Goal: Information Seeking & Learning: Learn about a topic

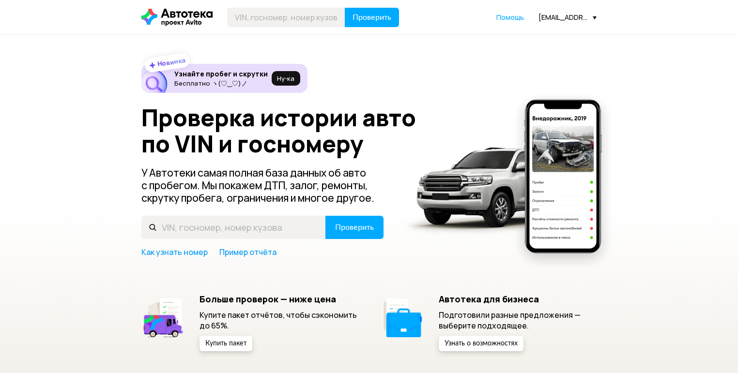
click at [552, 18] on div "[EMAIL_ADDRESS][DOMAIN_NAME]" at bounding box center [567, 17] width 58 height 9
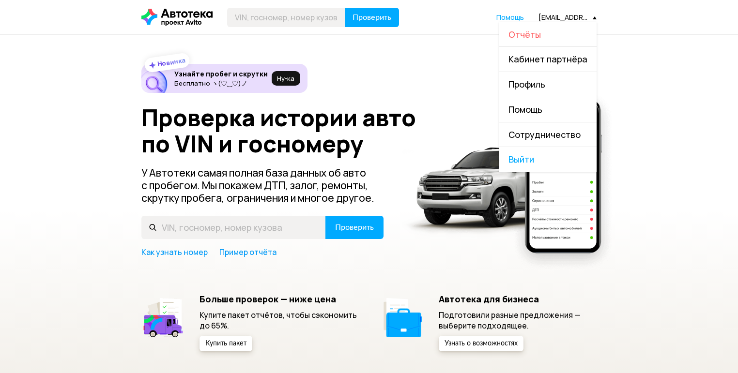
click at [515, 31] on span "Отчёты" at bounding box center [524, 35] width 32 height 12
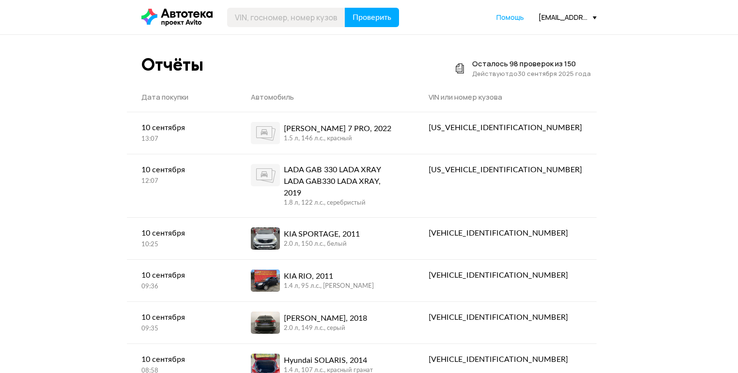
click at [566, 15] on div "[EMAIL_ADDRESS][DOMAIN_NAME]" at bounding box center [567, 17] width 58 height 9
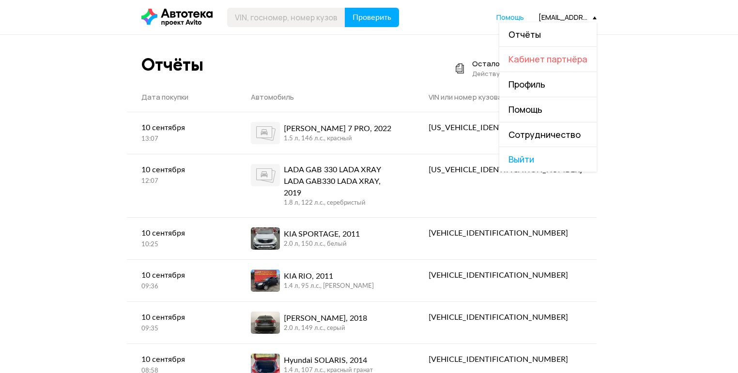
click at [537, 60] on span "Кабинет партнёра" at bounding box center [547, 59] width 79 height 12
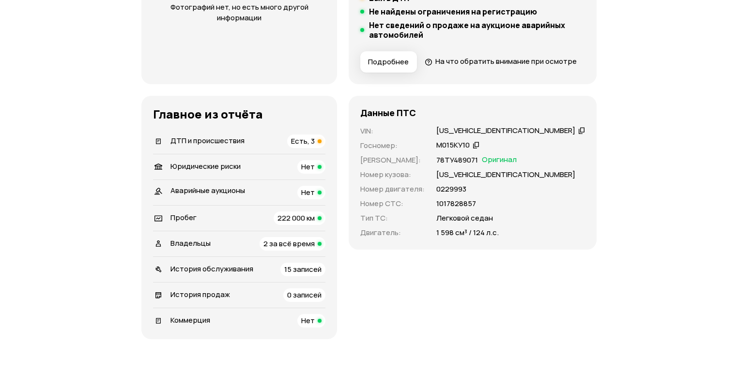
scroll to position [271, 0]
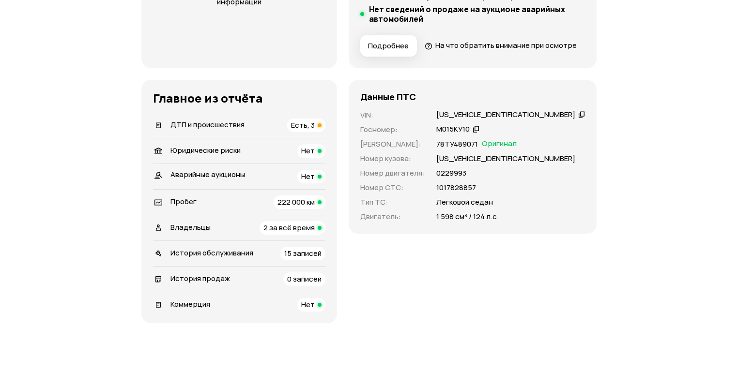
click at [325, 138] on li "ДТП и происшествия Есть, 3" at bounding box center [239, 125] width 172 height 25
click at [315, 130] on span "Есть, 3" at bounding box center [303, 125] width 24 height 10
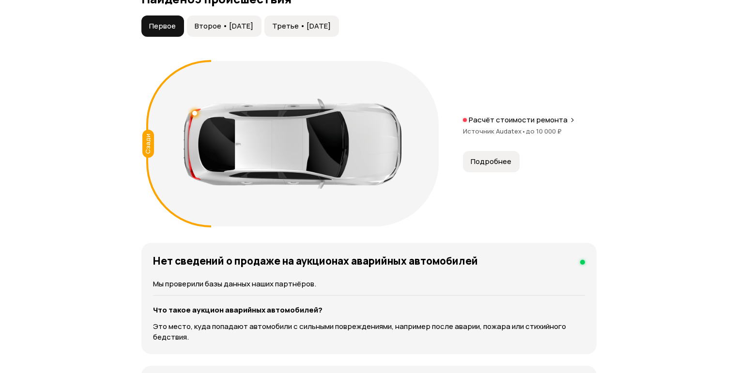
scroll to position [1132, 0]
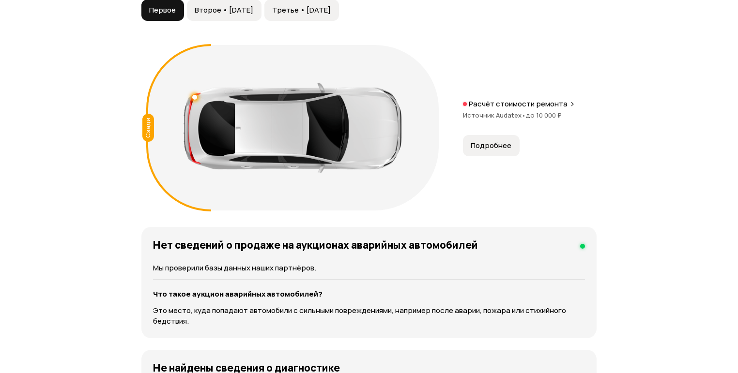
click at [510, 151] on span "Подробнее" at bounding box center [491, 146] width 41 height 10
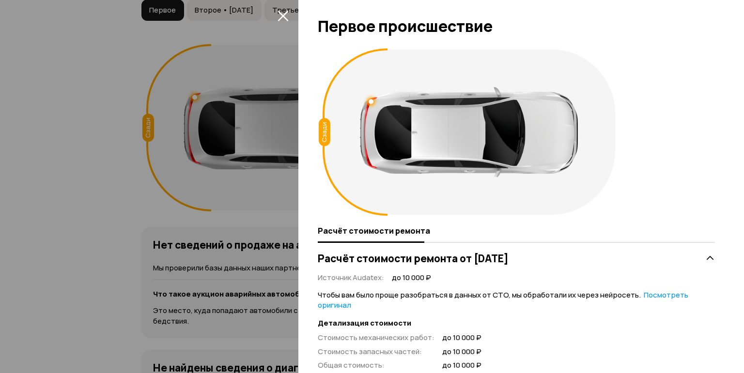
click at [284, 15] on icon "закрыть" at bounding box center [282, 15] width 11 height 11
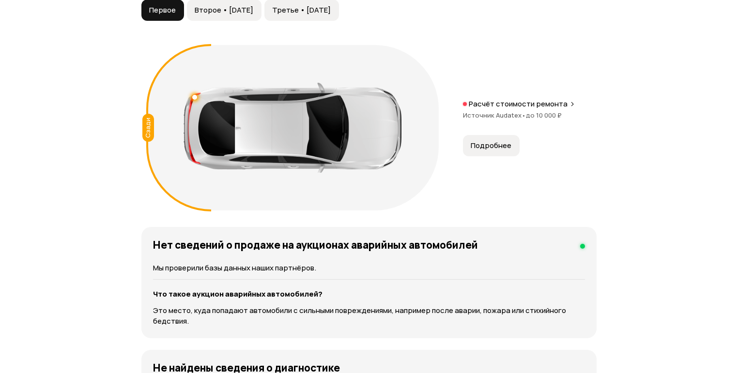
click at [253, 15] on span "Второе • [DATE]" at bounding box center [224, 10] width 59 height 10
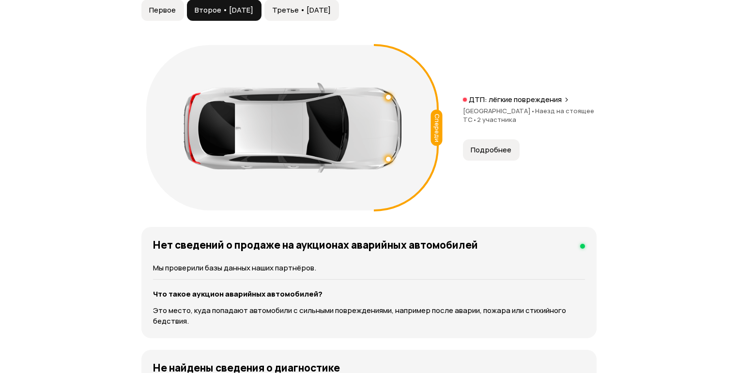
click at [303, 15] on span "Третье • [DATE]" at bounding box center [301, 10] width 59 height 10
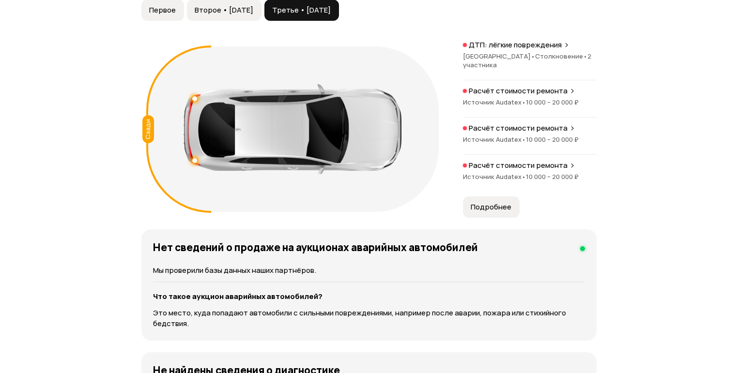
click at [242, 15] on span "Второе • [DATE]" at bounding box center [224, 10] width 59 height 10
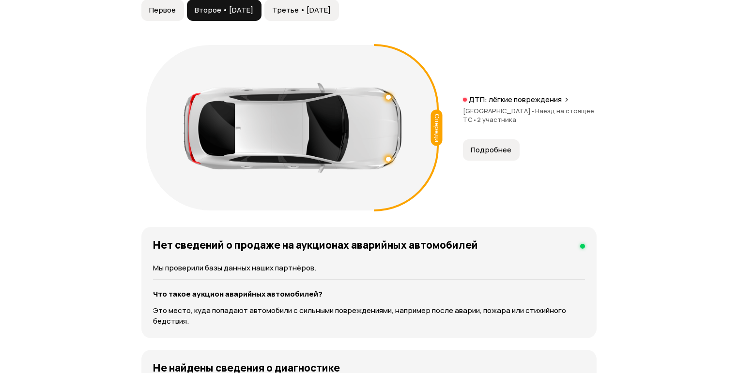
click at [168, 15] on span "Первое" at bounding box center [162, 10] width 27 height 10
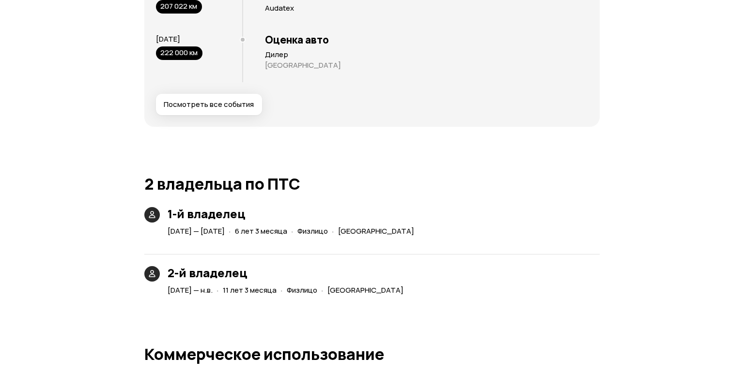
scroll to position [2062, 0]
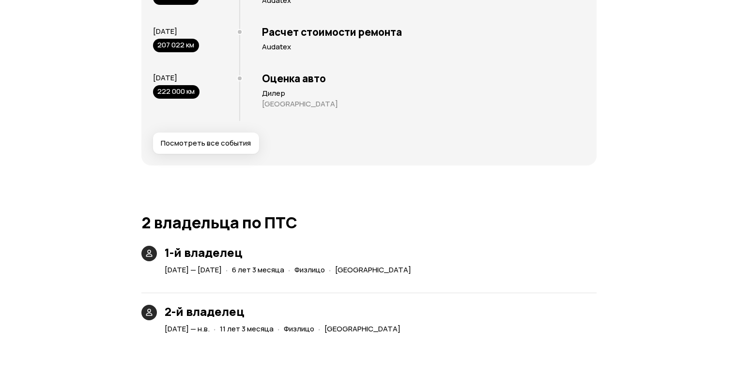
click at [211, 148] on span "Посмотреть все события" at bounding box center [206, 143] width 90 height 10
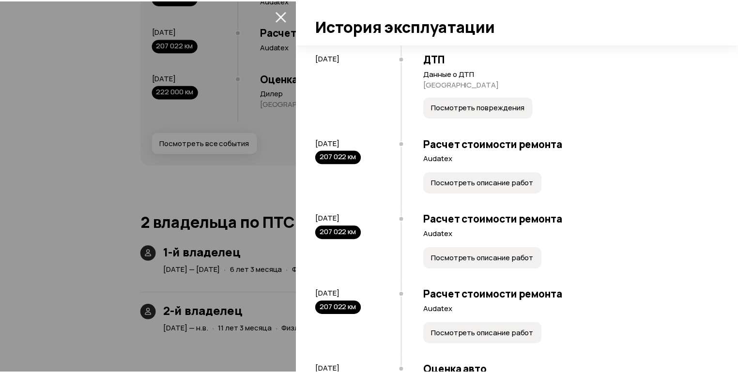
scroll to position [681, 0]
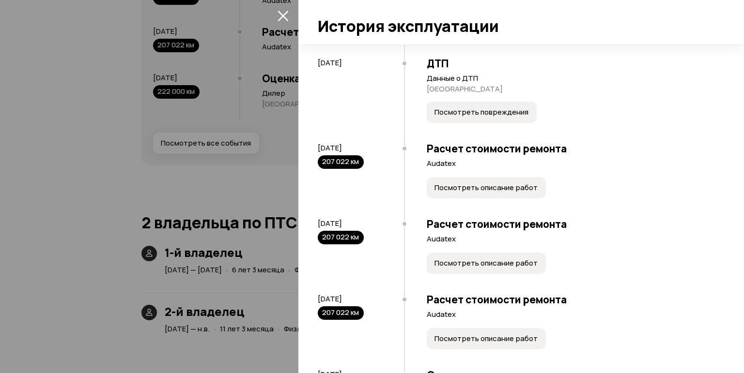
click at [283, 14] on icon "закрыть" at bounding box center [282, 15] width 11 height 11
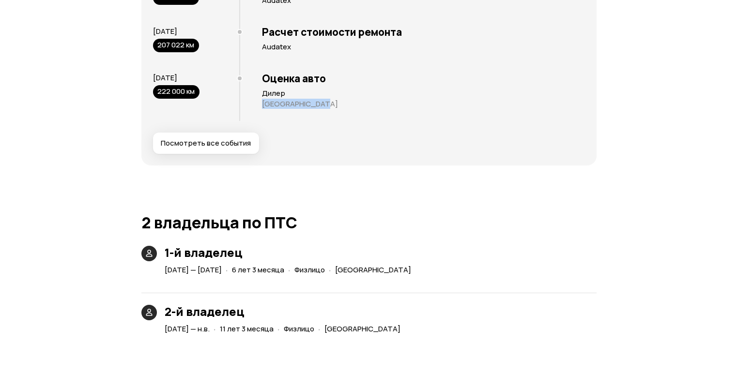
drag, startPoint x: 257, startPoint y: 126, endPoint x: 343, endPoint y: 128, distance: 86.2
click at [343, 121] on div "Оценка авто Дилер [GEOGRAPHIC_DATA]" at bounding box center [412, 93] width 346 height 56
click at [375, 154] on div "Посмотреть все события" at bounding box center [369, 143] width 432 height 21
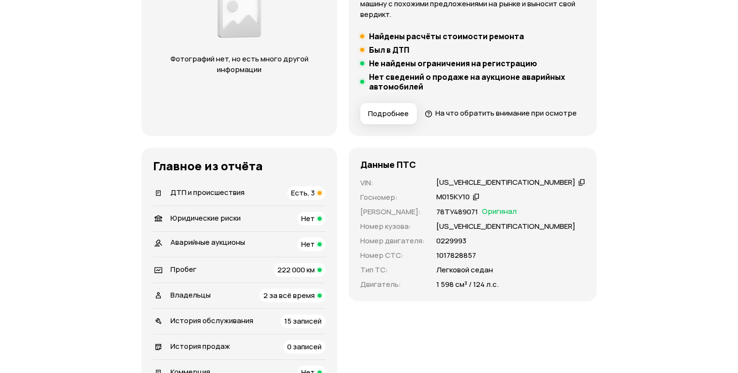
scroll to position [242, 0]
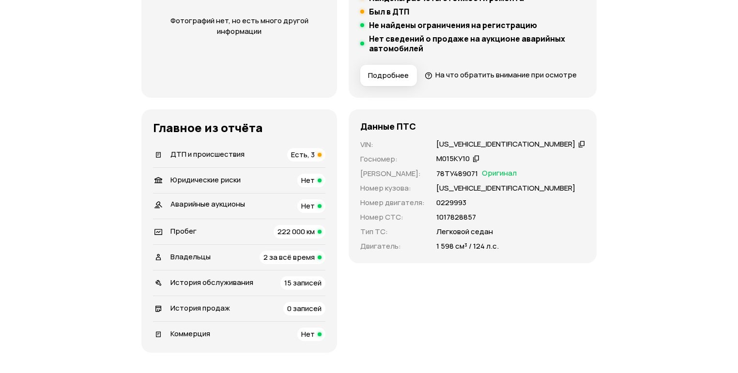
click at [578, 149] on icon at bounding box center [581, 144] width 7 height 10
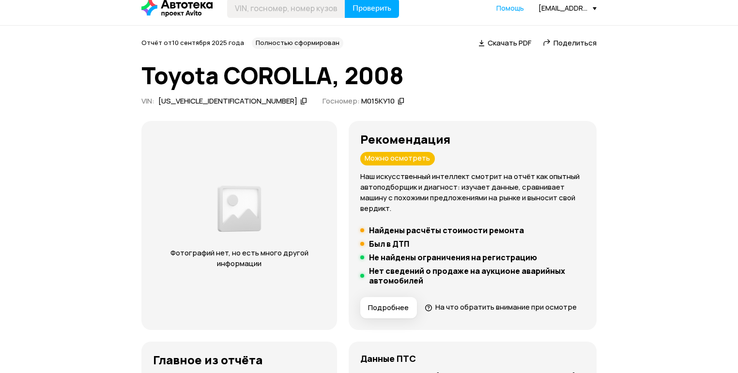
scroll to position [0, 0]
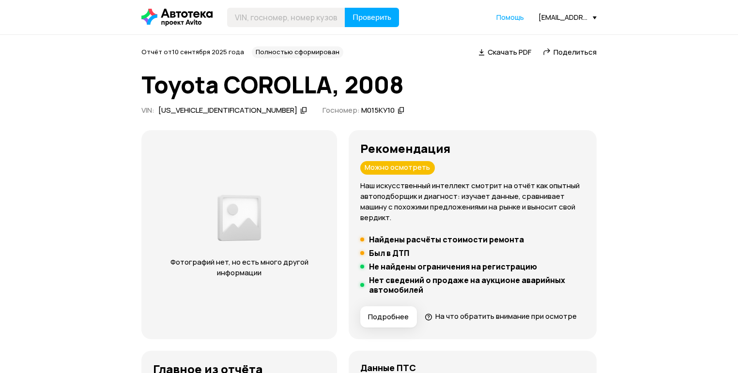
click at [294, 6] on header "Проверить Помощь [EMAIL_ADDRESS][DOMAIN_NAME]" at bounding box center [369, 17] width 738 height 34
click at [290, 20] on input "text" at bounding box center [286, 17] width 118 height 19
